Goal: Task Accomplishment & Management: Use online tool/utility

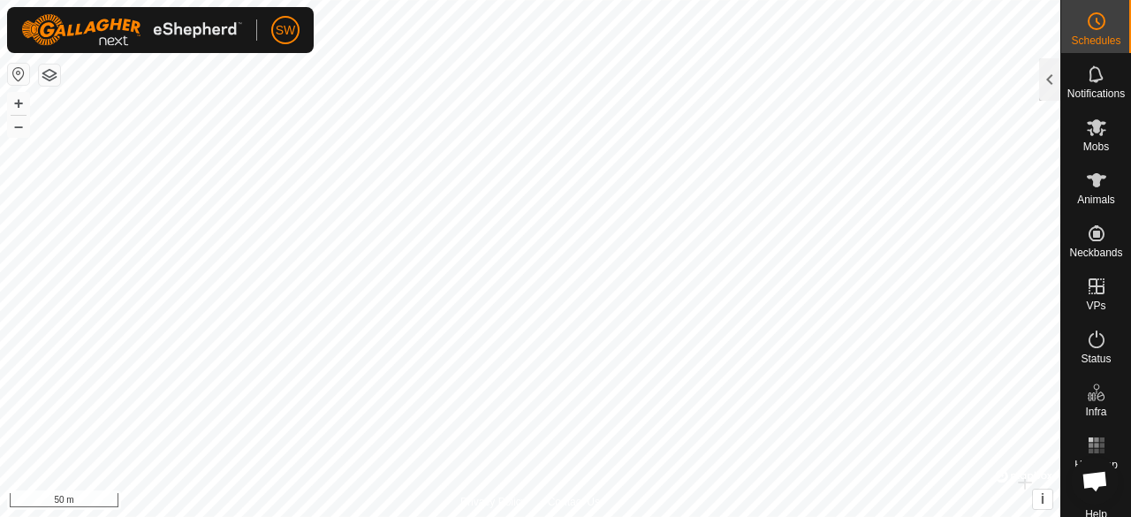
click at [1061, 81] on div "Notifications" at bounding box center [1096, 79] width 70 height 53
click at [1052, 87] on div at bounding box center [1049, 79] width 21 height 42
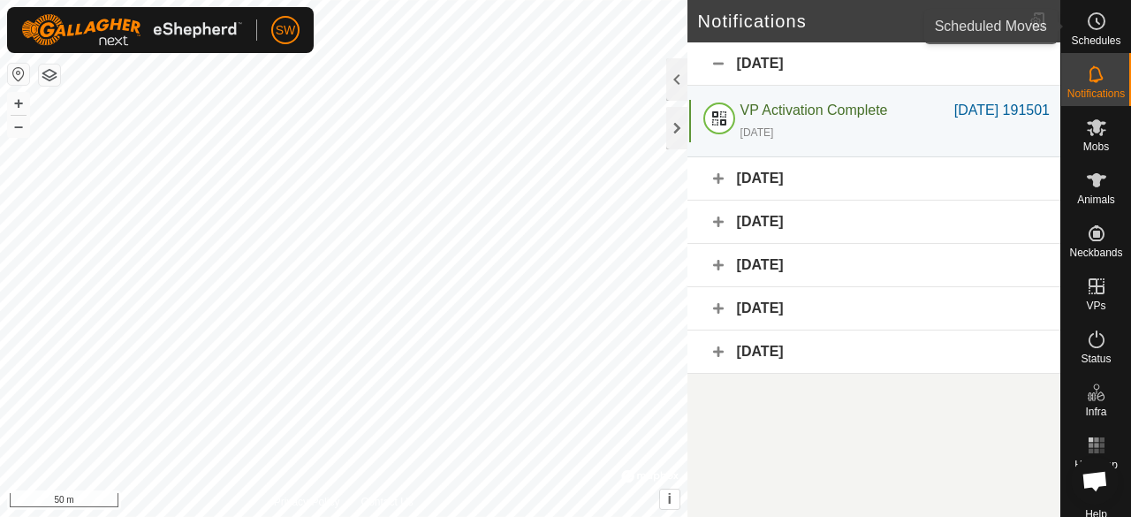
click at [1081, 36] on span "Schedules" at bounding box center [1095, 40] width 49 height 11
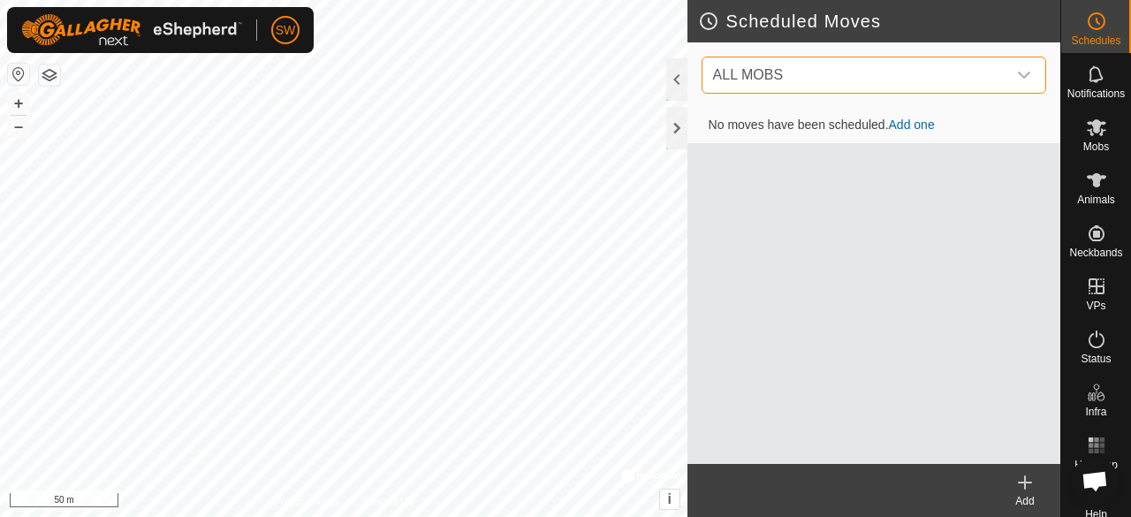
click at [1002, 67] on span "ALL MOBS" at bounding box center [856, 74] width 300 height 35
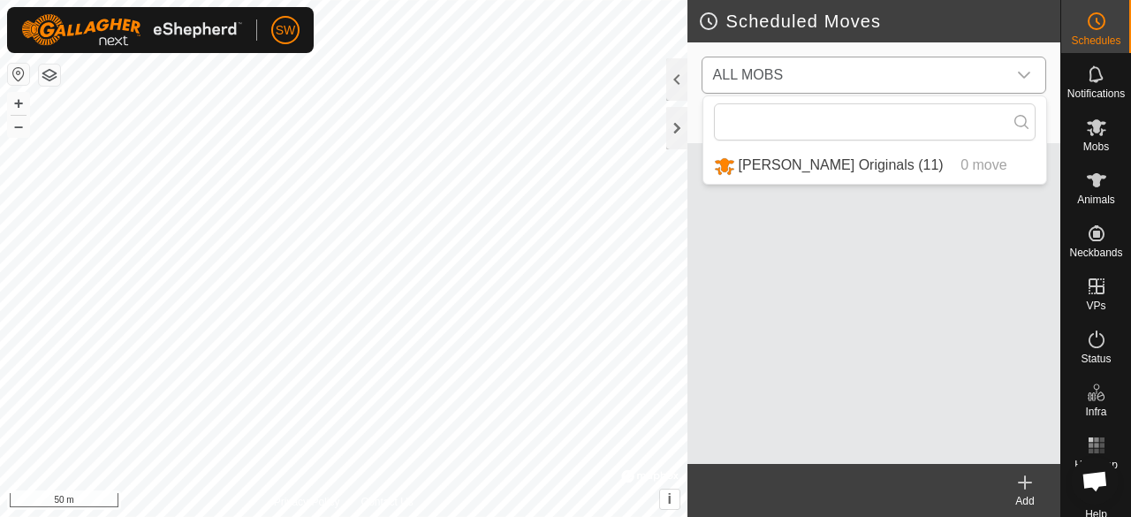
click at [1002, 67] on span "ALL MOBS" at bounding box center [856, 74] width 300 height 35
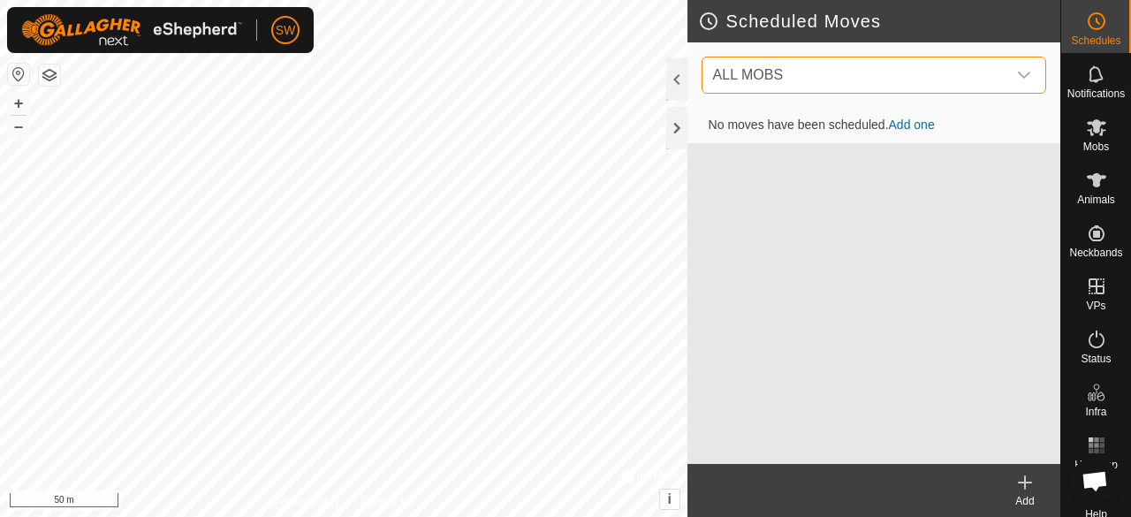
click at [922, 118] on link "Add one" at bounding box center [912, 125] width 46 height 14
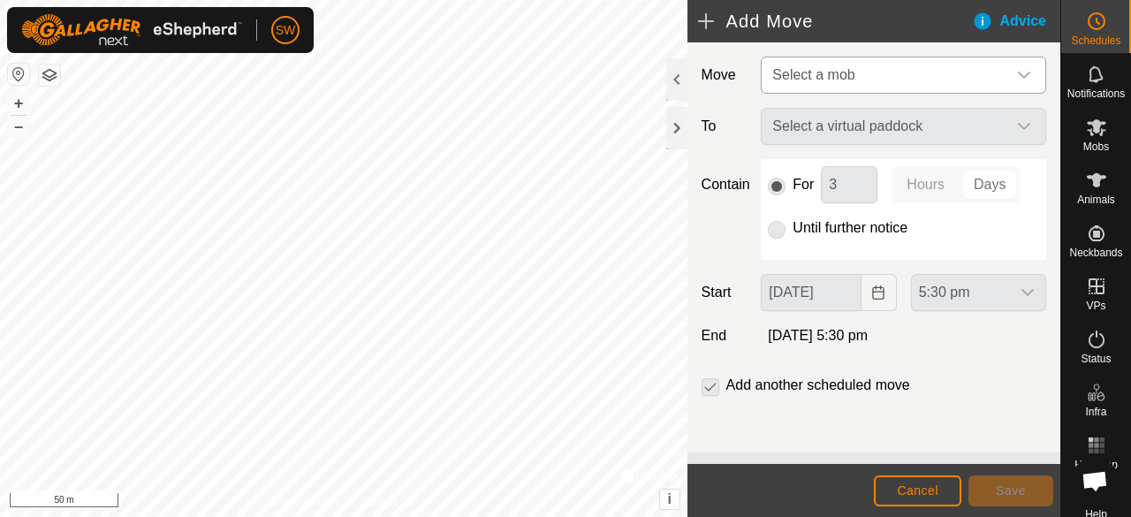
click at [887, 79] on span "Select a mob" at bounding box center [885, 74] width 241 height 35
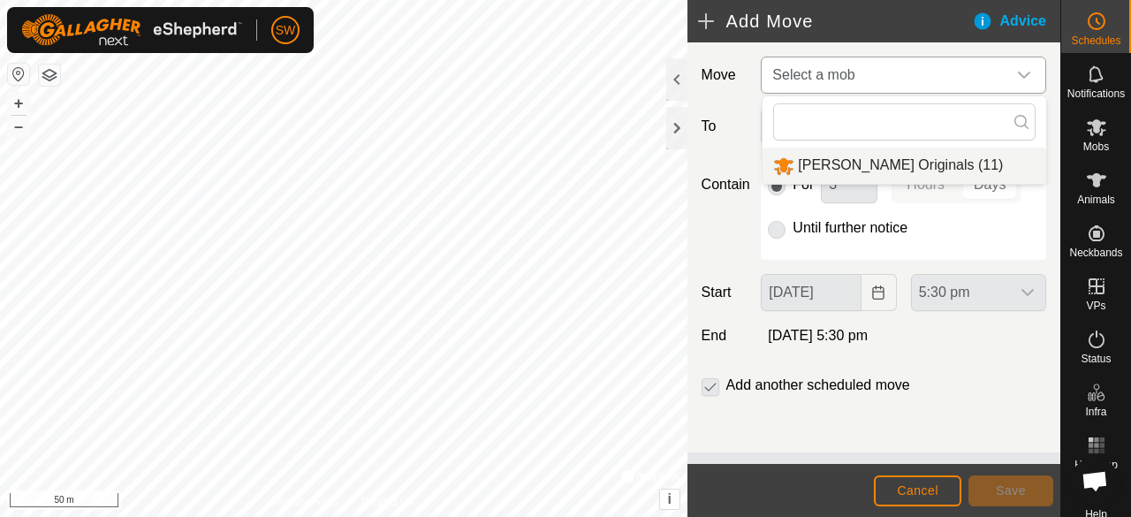
click at [853, 171] on li "[PERSON_NAME] Originals (11)" at bounding box center [904, 166] width 284 height 36
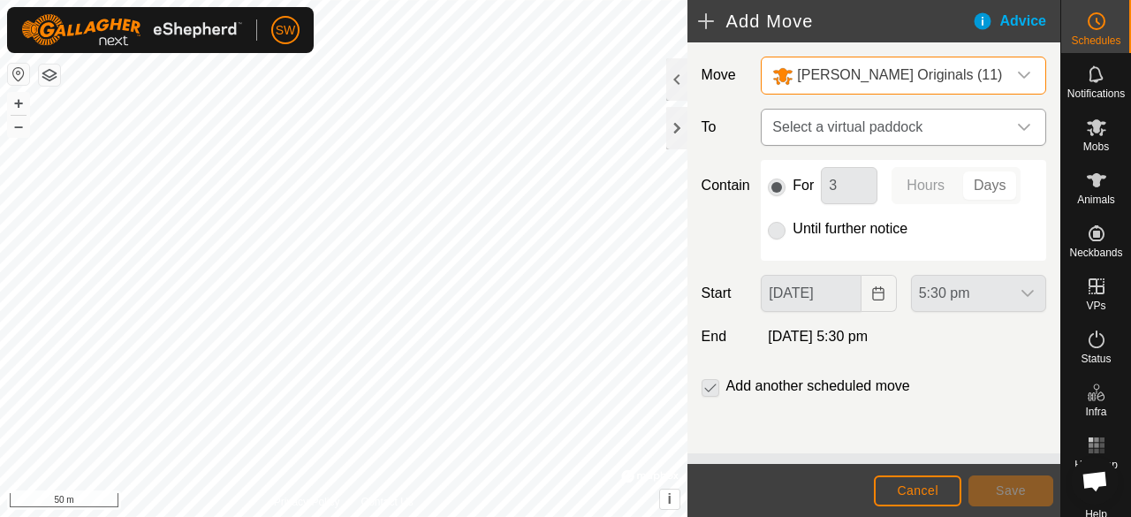
click at [905, 121] on span "Select a virtual paddock" at bounding box center [885, 127] width 241 height 35
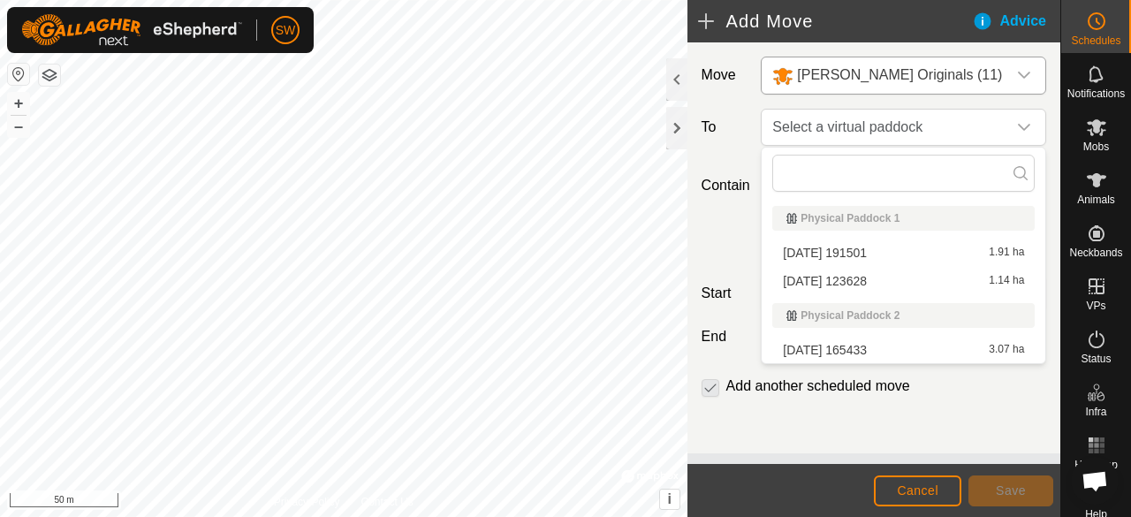
click at [882, 279] on li "[DATE] 123628 1.14 ha" at bounding box center [903, 281] width 262 height 27
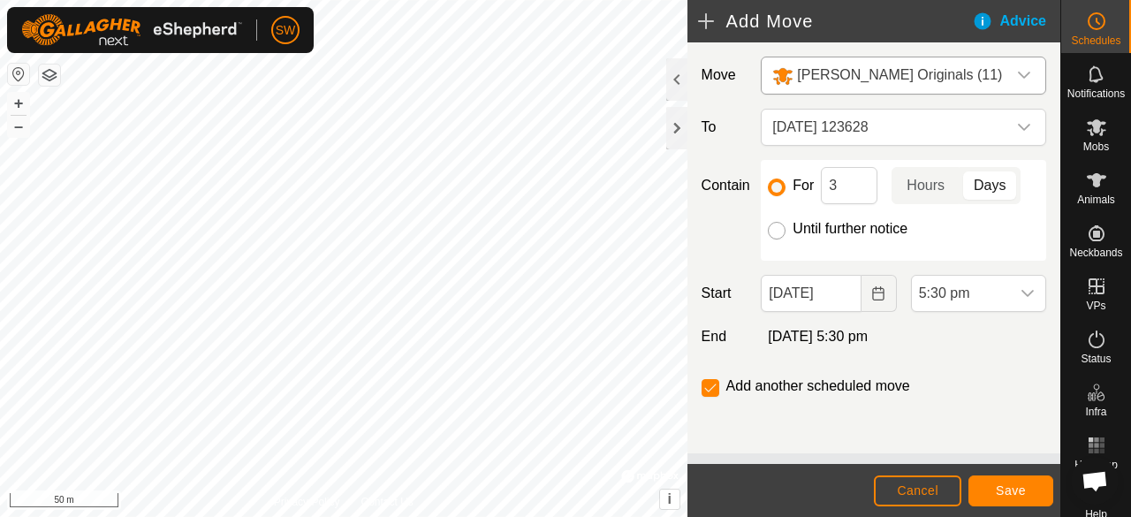
click at [778, 234] on input "Until further notice" at bounding box center [777, 231] width 18 height 18
radio input "true"
checkbox input "false"
click at [1020, 490] on span "Save" at bounding box center [1011, 490] width 30 height 14
